Goal: Task Accomplishment & Management: Manage account settings

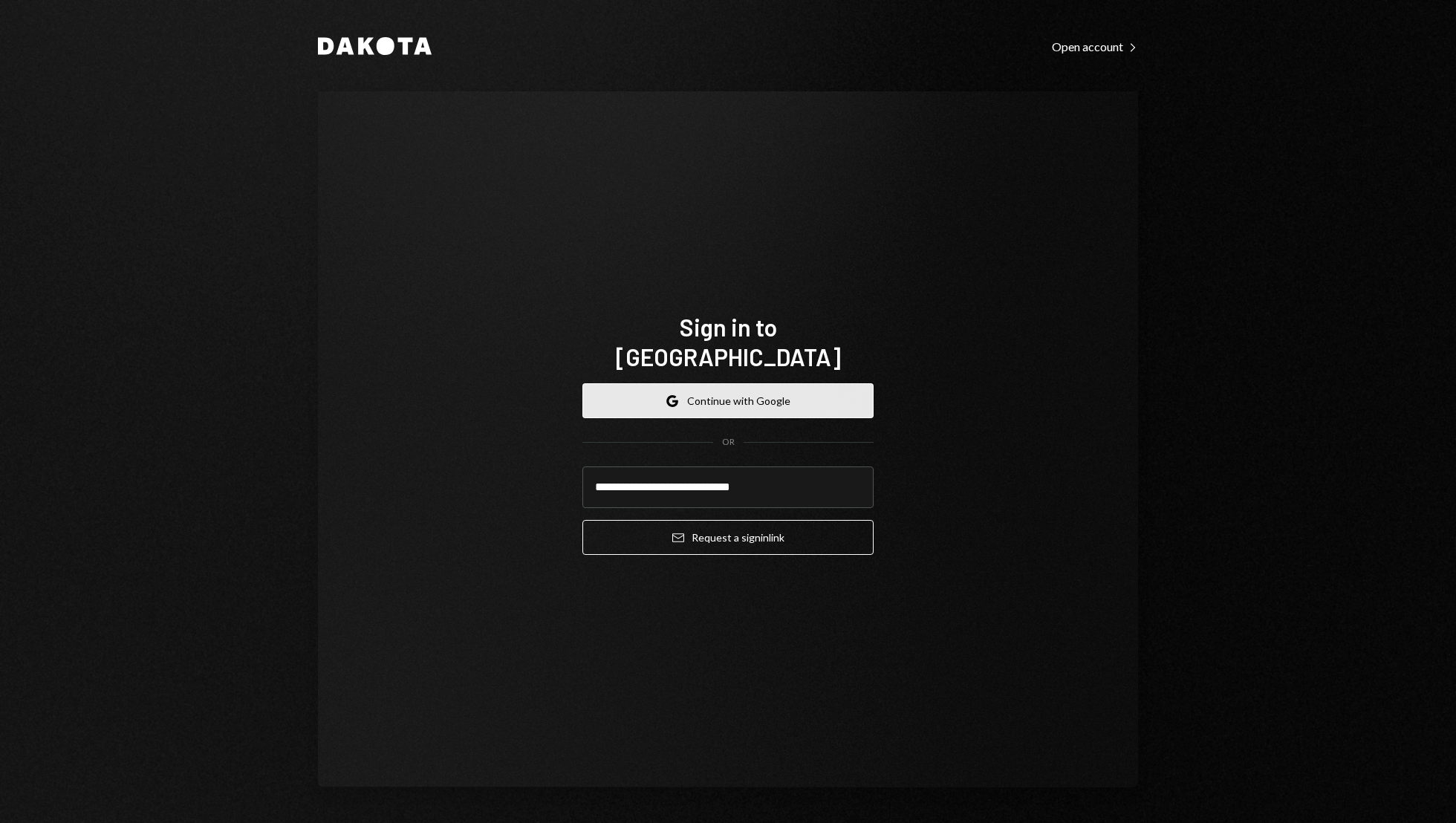
type input "**********"
click at [582, 520] on button "Email Request a sign in link" at bounding box center [728, 538] width 292 height 35
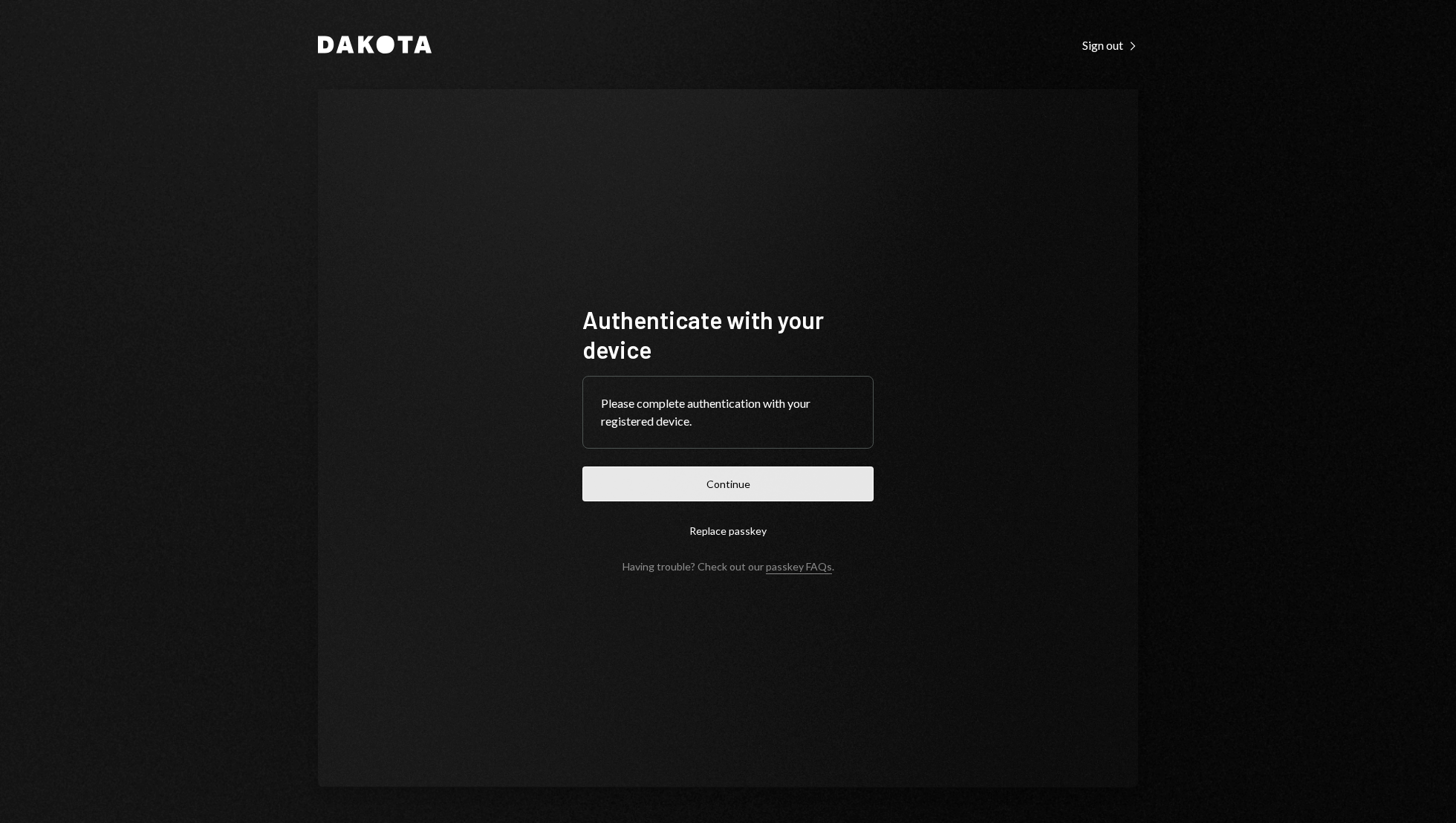
click at [778, 482] on button "Continue" at bounding box center [728, 484] width 292 height 35
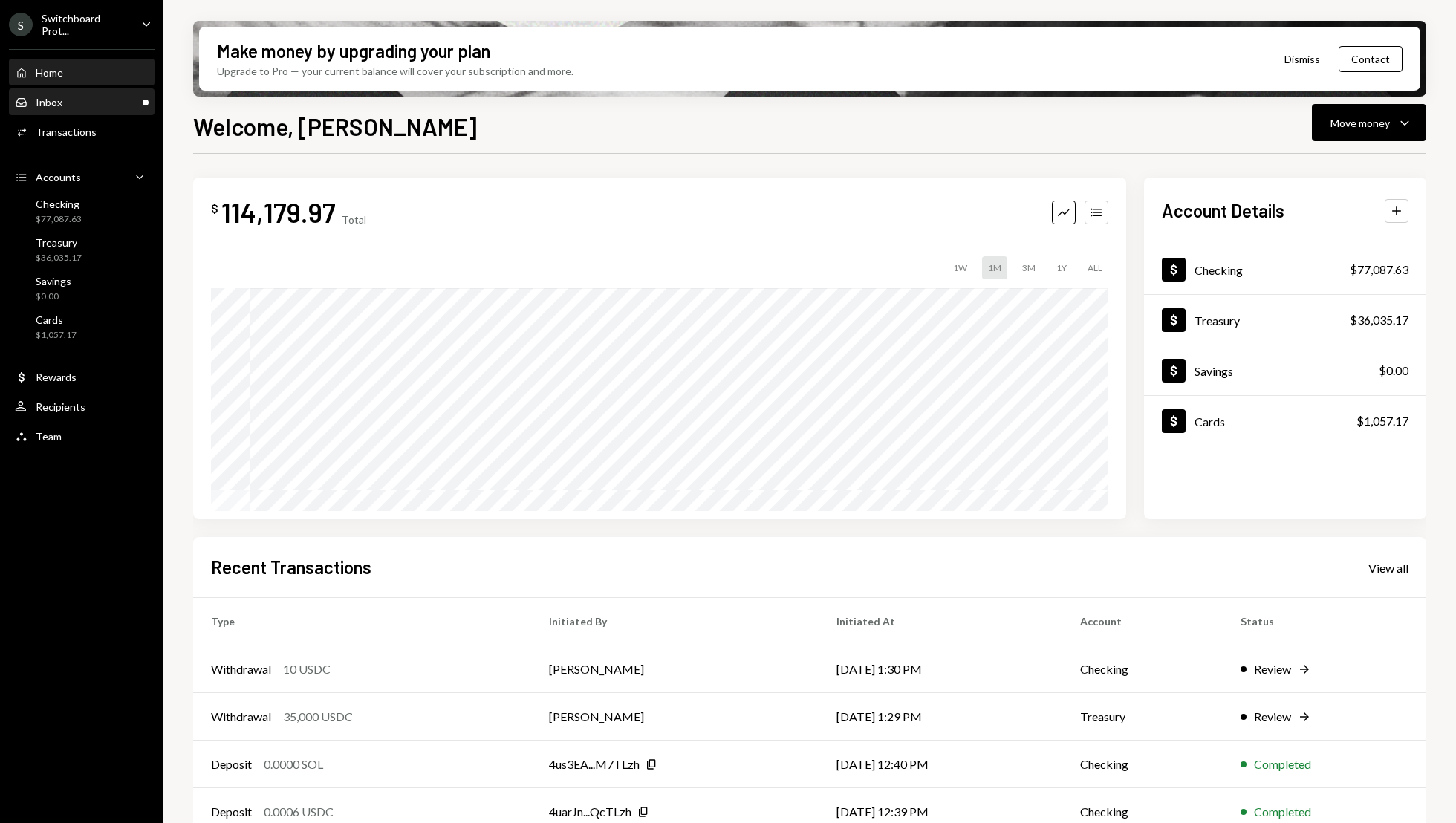
click at [56, 101] on div "Inbox" at bounding box center [49, 102] width 26 height 12
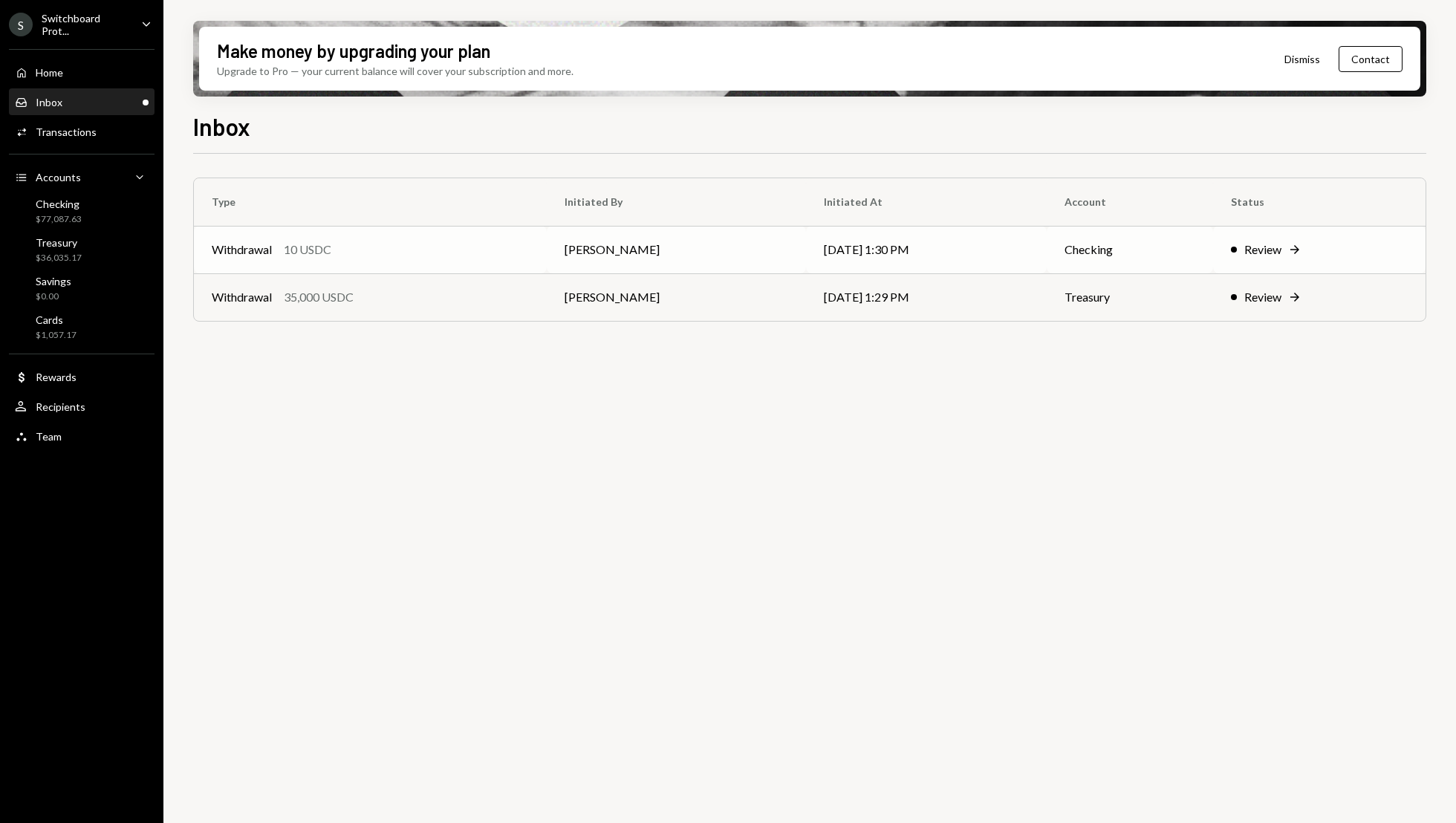
click at [1273, 241] on div "Review" at bounding box center [1263, 249] width 37 height 18
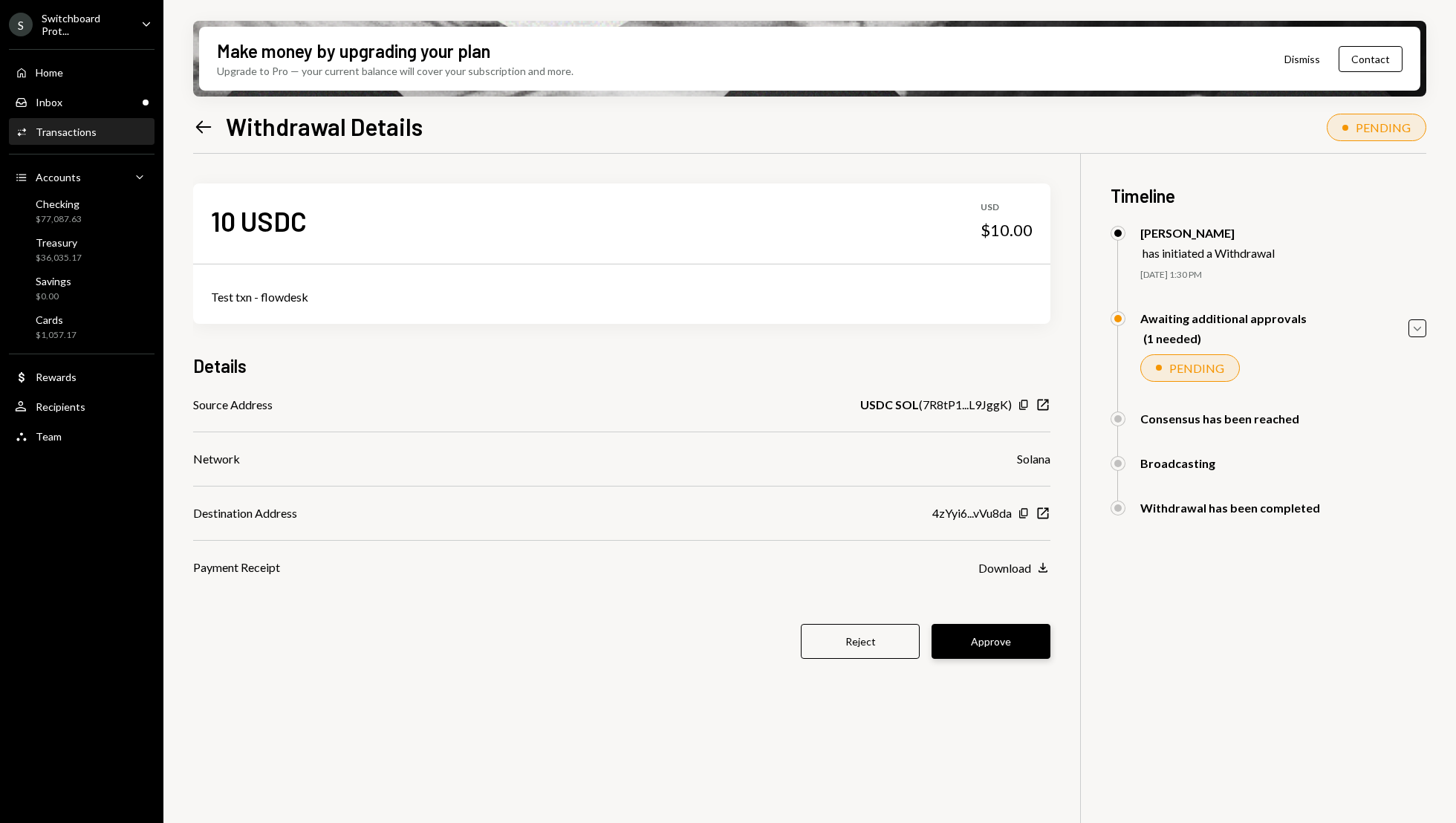
click at [1015, 632] on button "Approve" at bounding box center [991, 641] width 119 height 35
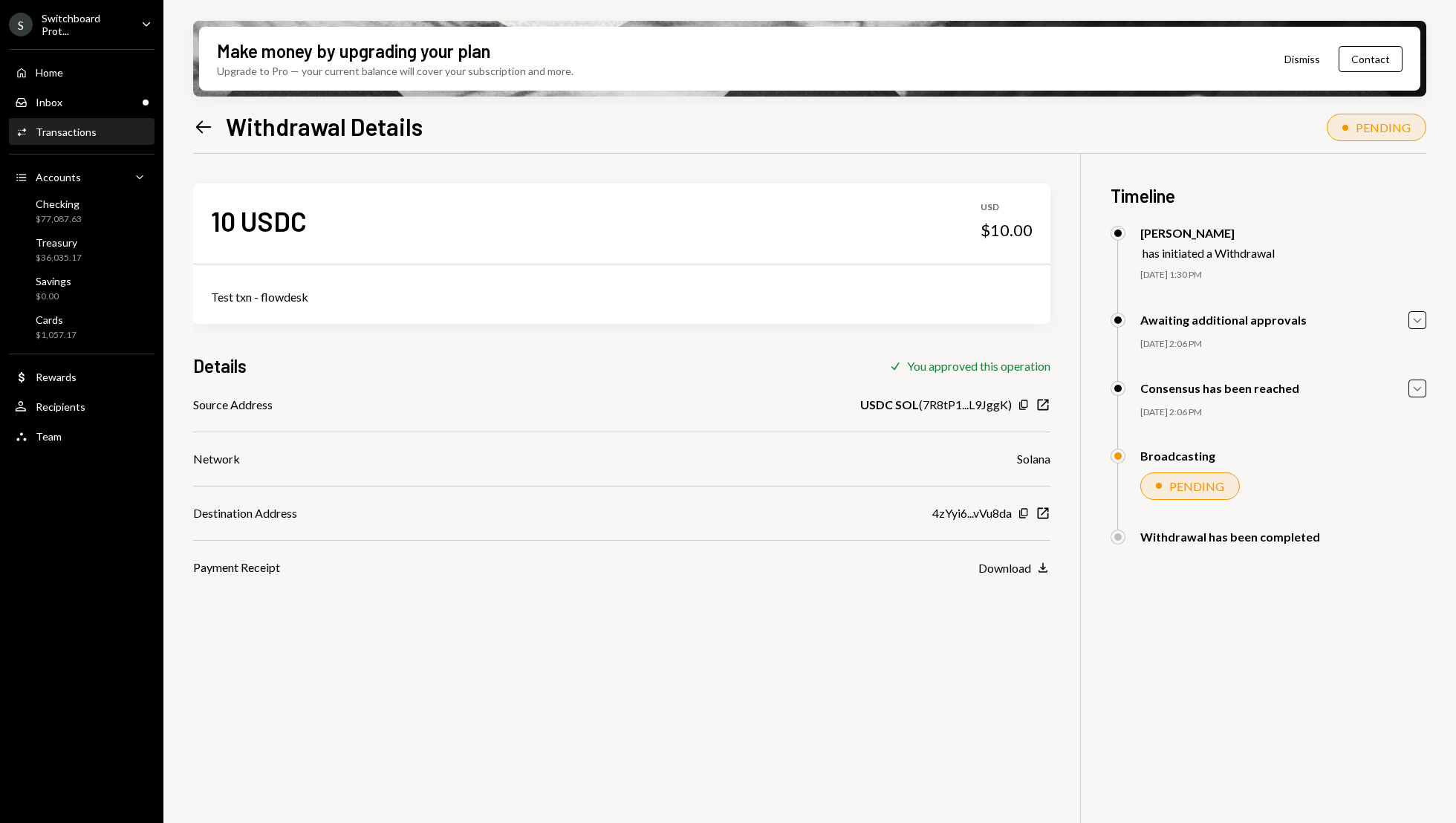
click at [207, 126] on icon "Left Arrow" at bounding box center [204, 127] width 21 height 21
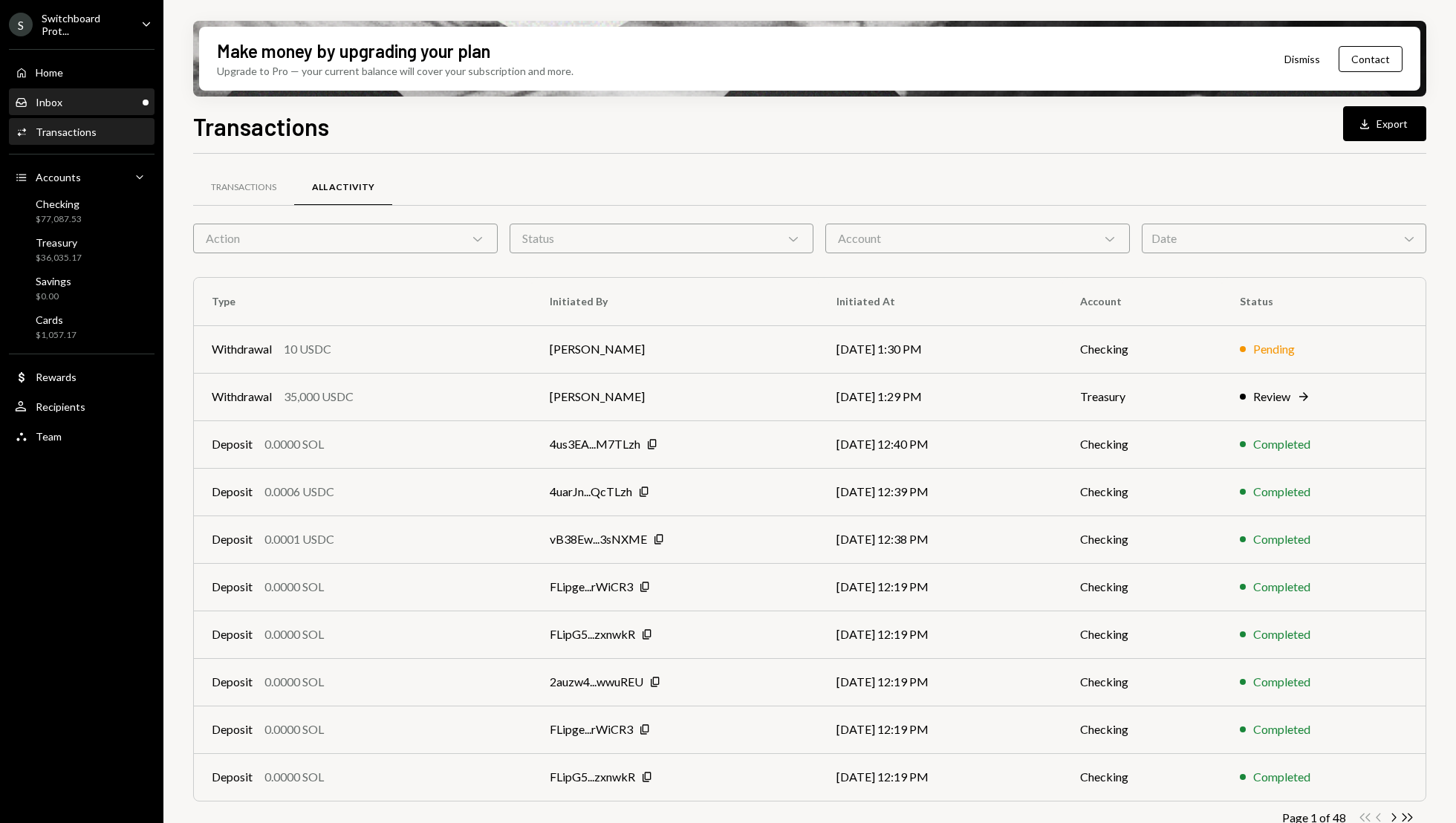
click at [78, 102] on div "Inbox Inbox" at bounding box center [82, 102] width 133 height 13
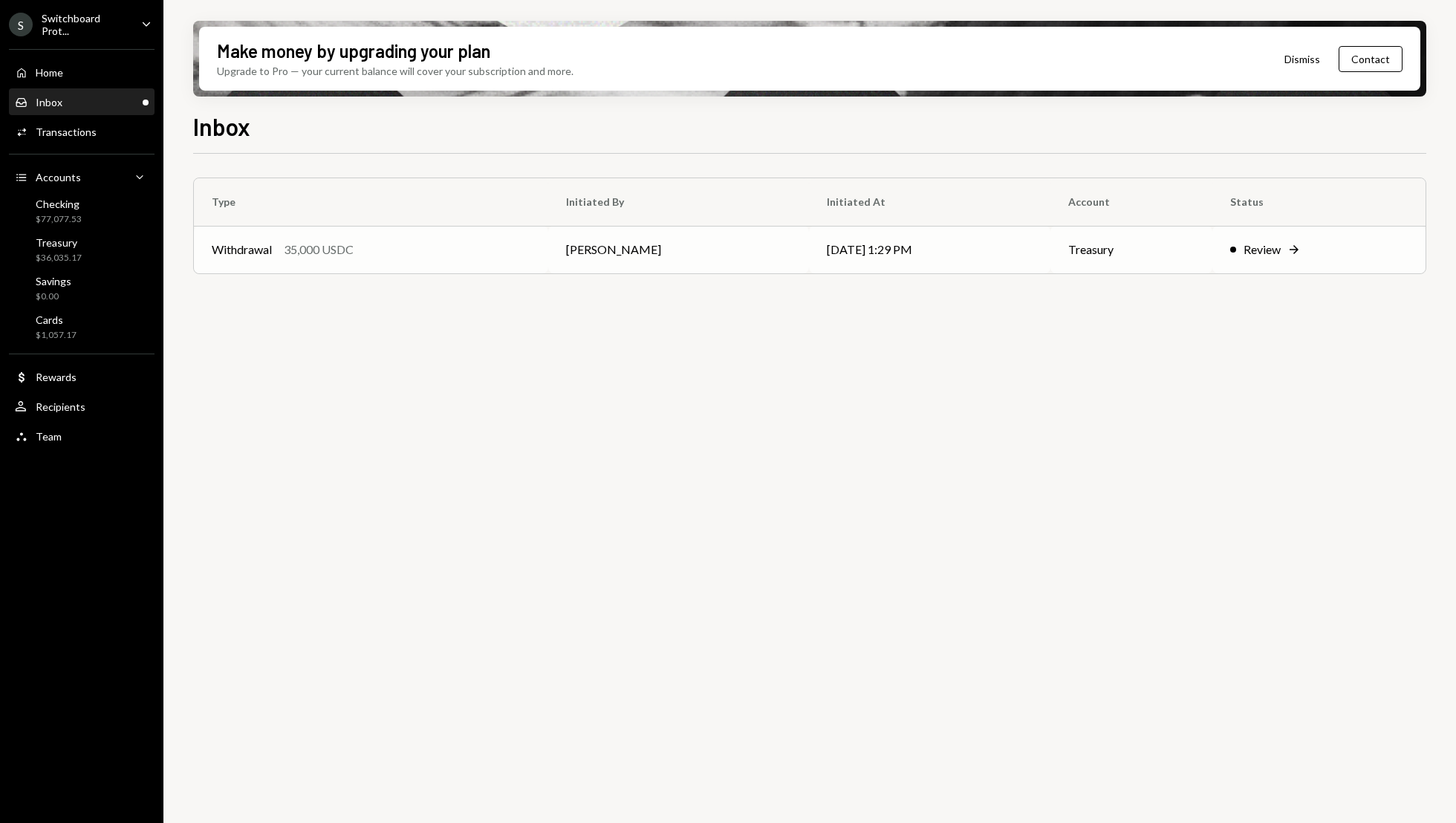
click at [1147, 253] on td "Treasury" at bounding box center [1131, 249] width 162 height 47
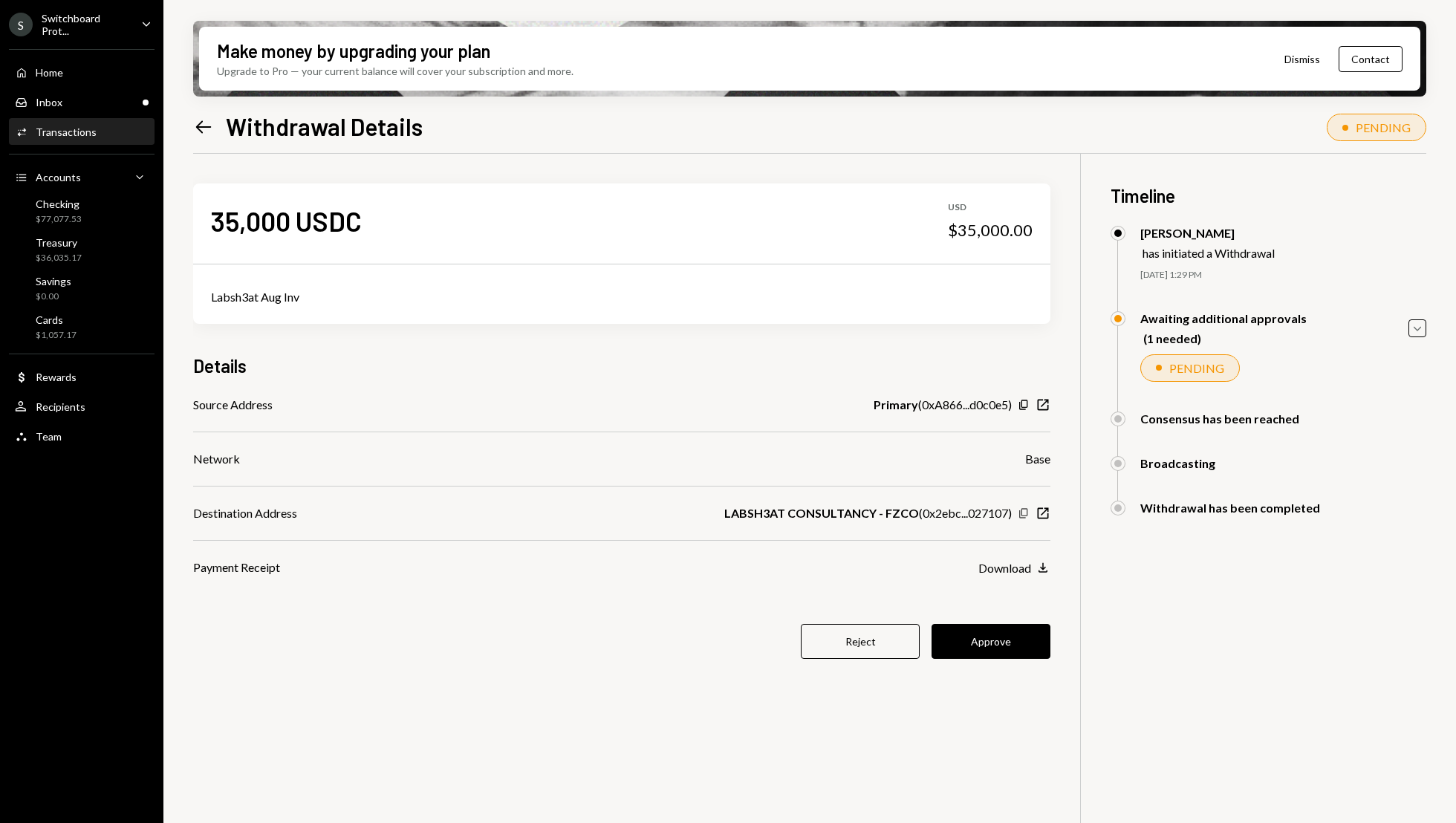
click at [1027, 513] on icon "Copy" at bounding box center [1024, 514] width 12 height 12
click at [1018, 633] on button "Approve" at bounding box center [991, 641] width 119 height 35
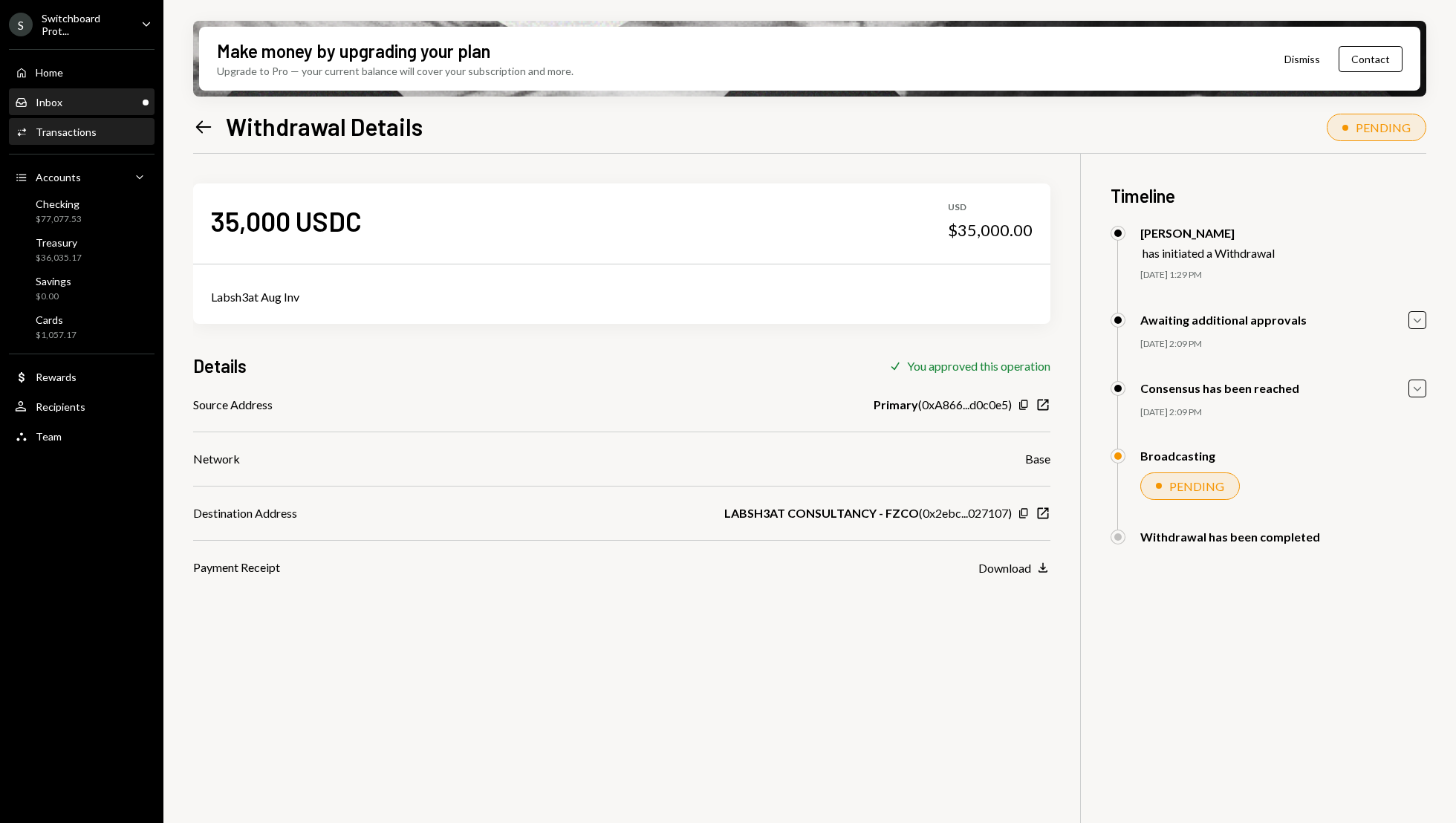
click at [102, 98] on div "Inbox Inbox" at bounding box center [82, 102] width 133 height 13
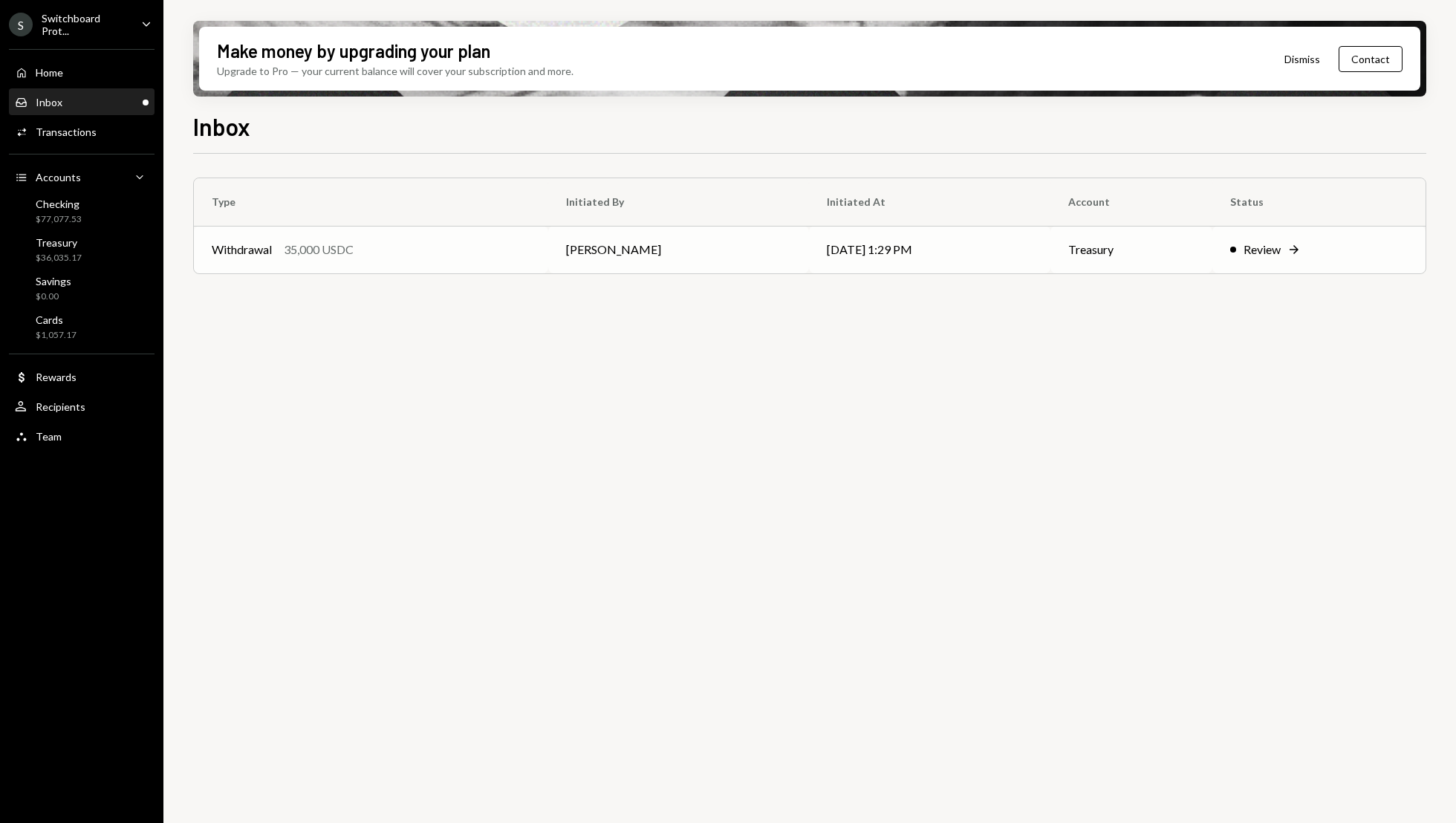
click at [1294, 257] on div "Review Right Arrow" at bounding box center [1319, 249] width 177 height 18
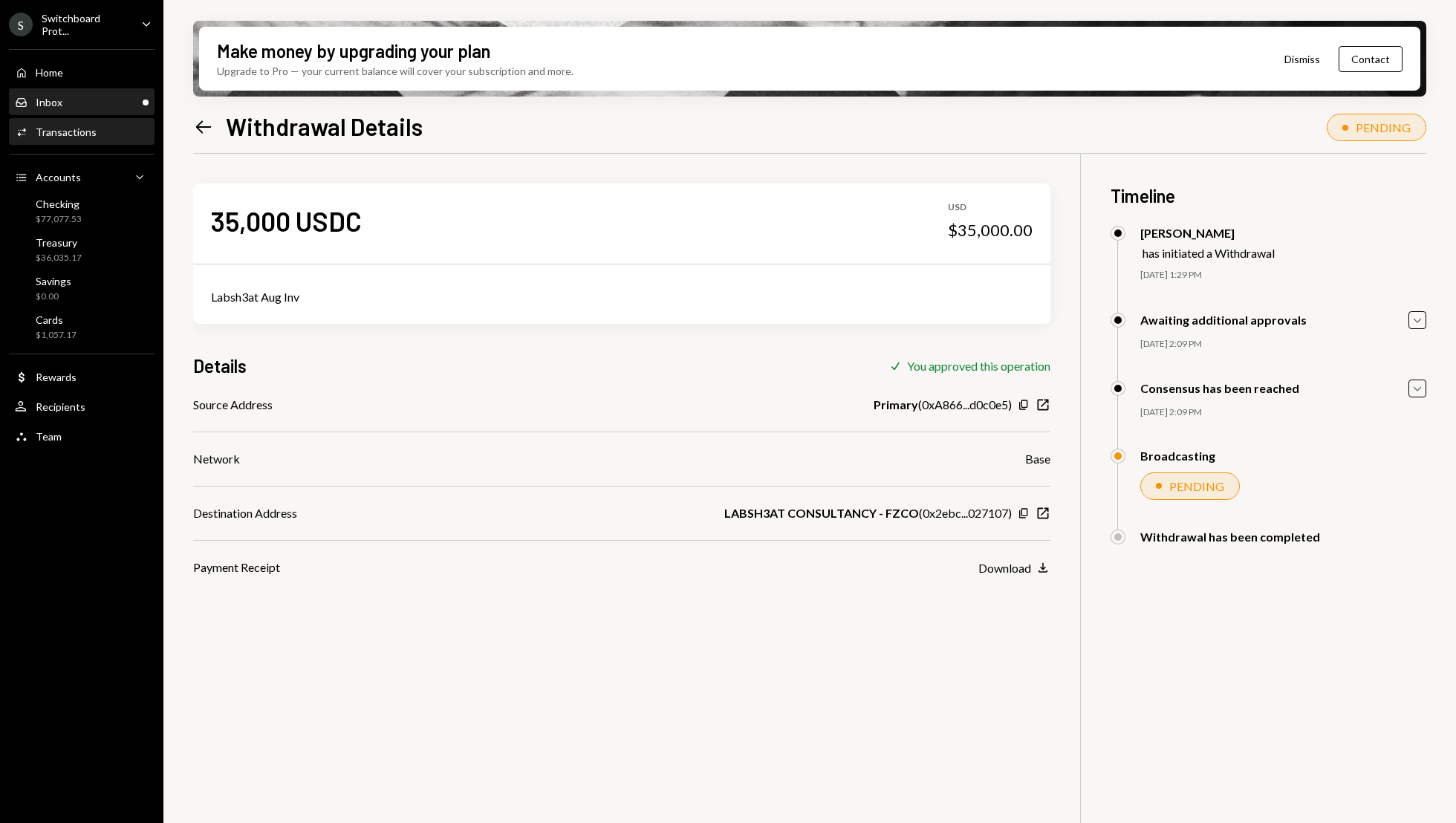
click at [79, 108] on div "Inbox Inbox" at bounding box center [82, 102] width 133 height 25
